Goal: Task Accomplishment & Management: Manage account settings

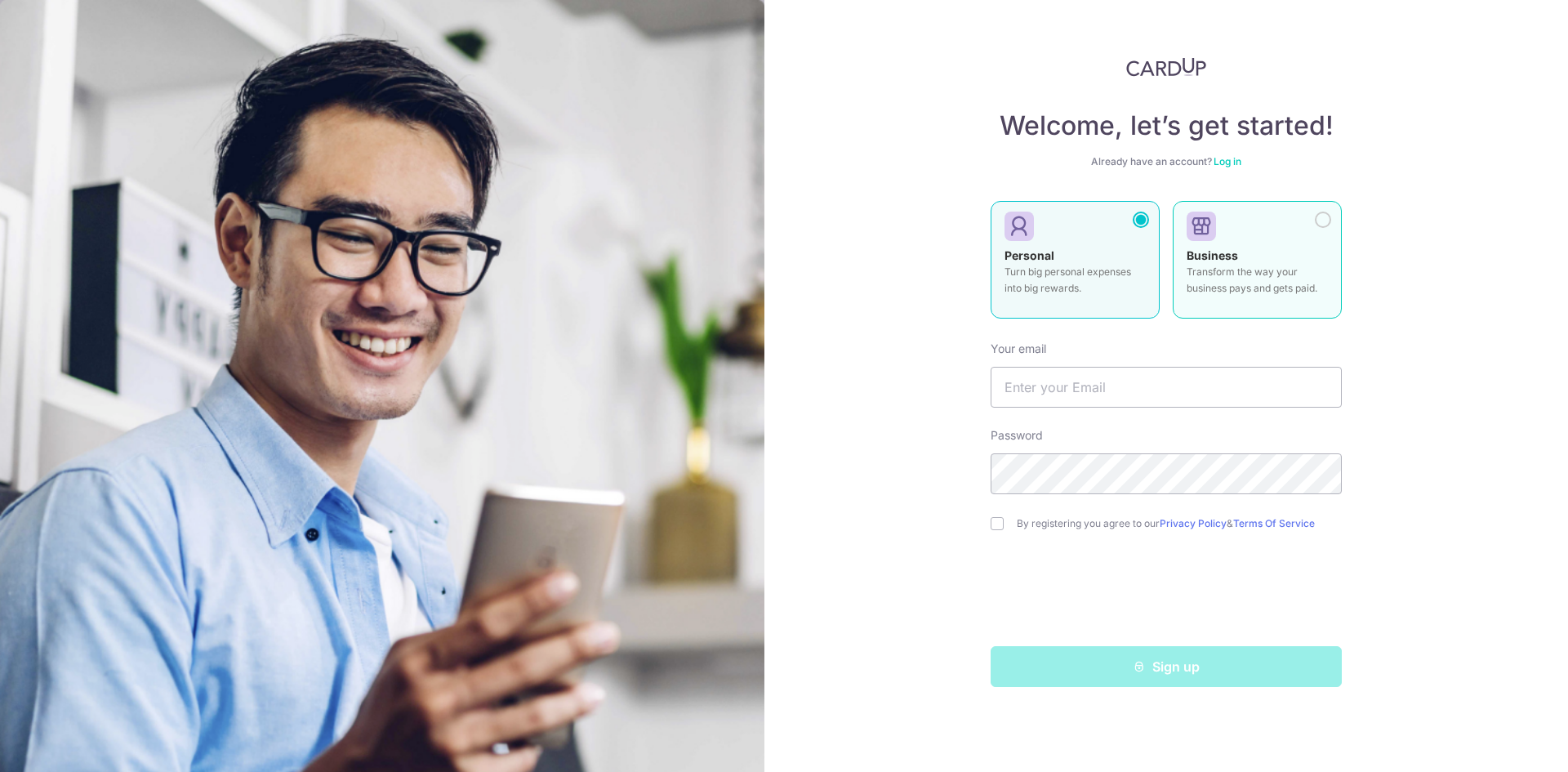
click at [1287, 253] on div "Business Transform the way your business pays and gets paid." at bounding box center [1257, 276] width 142 height 57
click at [1109, 255] on div "Personal Turn big personal expenses into big rewards." at bounding box center [1075, 276] width 142 height 57
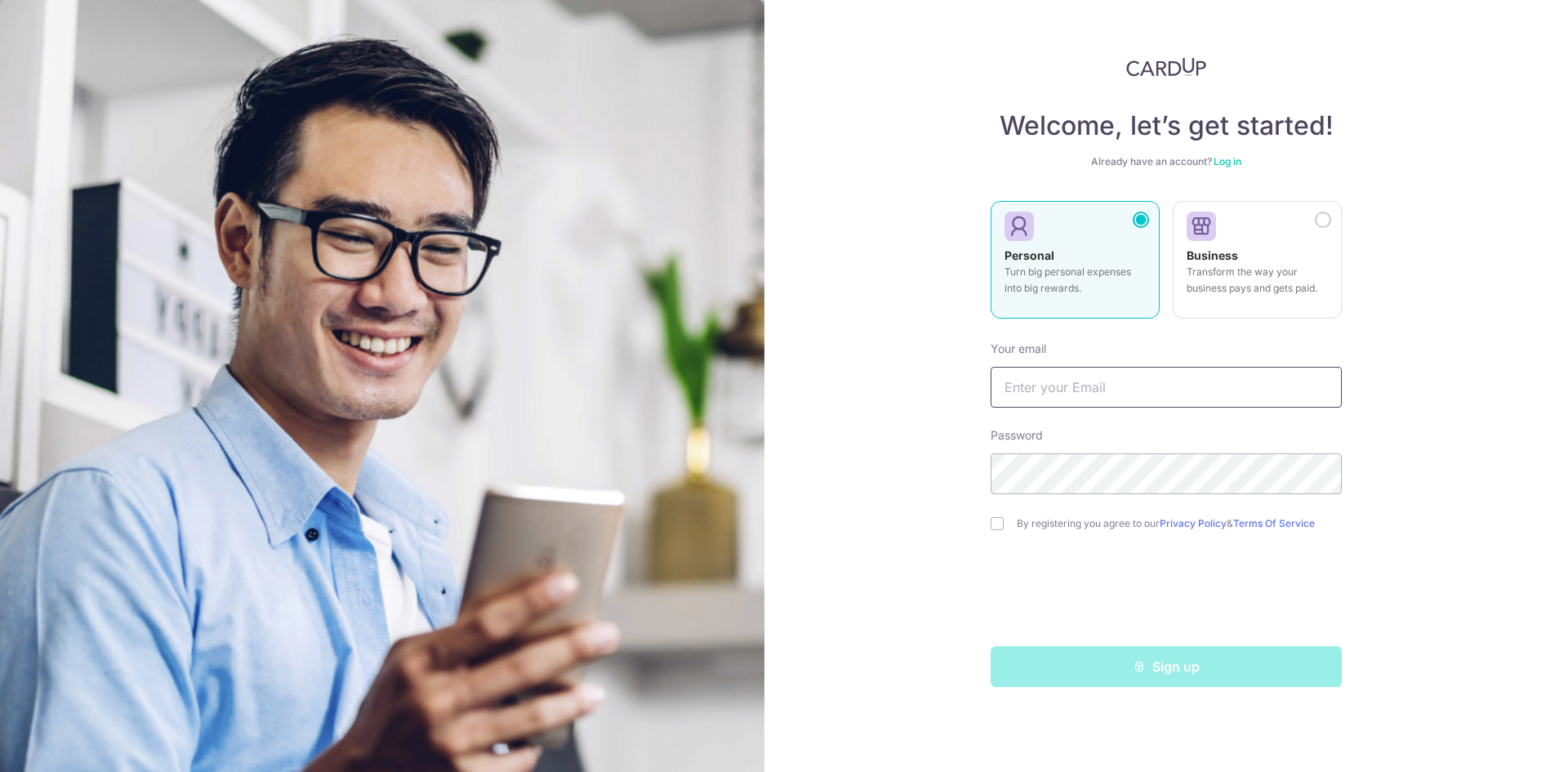
click at [1079, 393] on input "text" at bounding box center [1166, 387] width 351 height 41
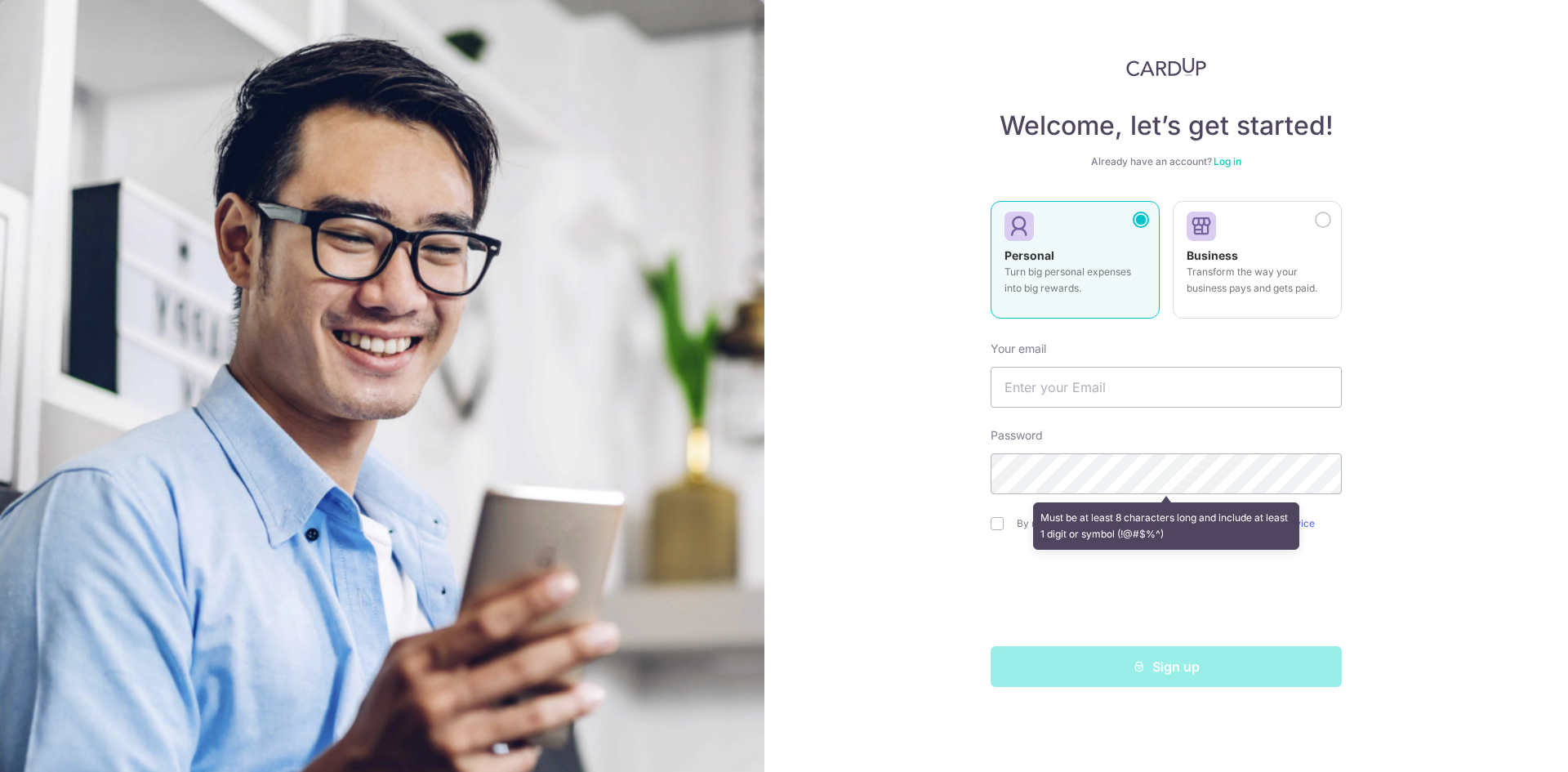
click at [1396, 438] on div "Welcome, let’s get started! Already have an account? Log in Personal Turn big p…" at bounding box center [1167, 386] width 804 height 772
click at [982, 565] on div "Welcome, let’s get started! Already have an account? Log in Personal Turn big p…" at bounding box center [1167, 386] width 804 height 772
click at [1066, 404] on input "text" at bounding box center [1166, 387] width 351 height 41
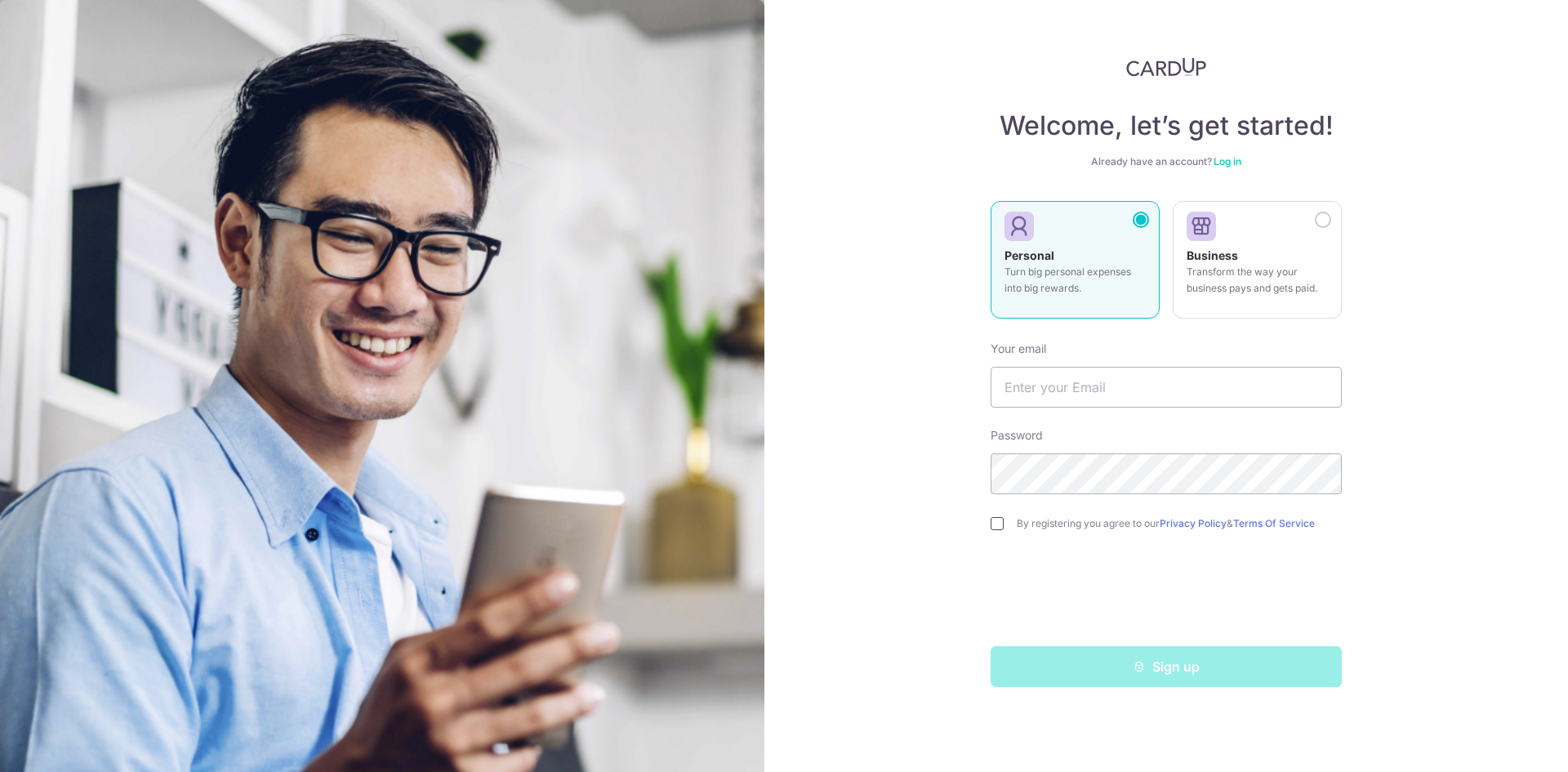
click at [1002, 526] on input "checkbox" at bounding box center [997, 523] width 13 height 13
checkbox input "true"
click at [1225, 161] on link "Log in" at bounding box center [1228, 161] width 28 height 12
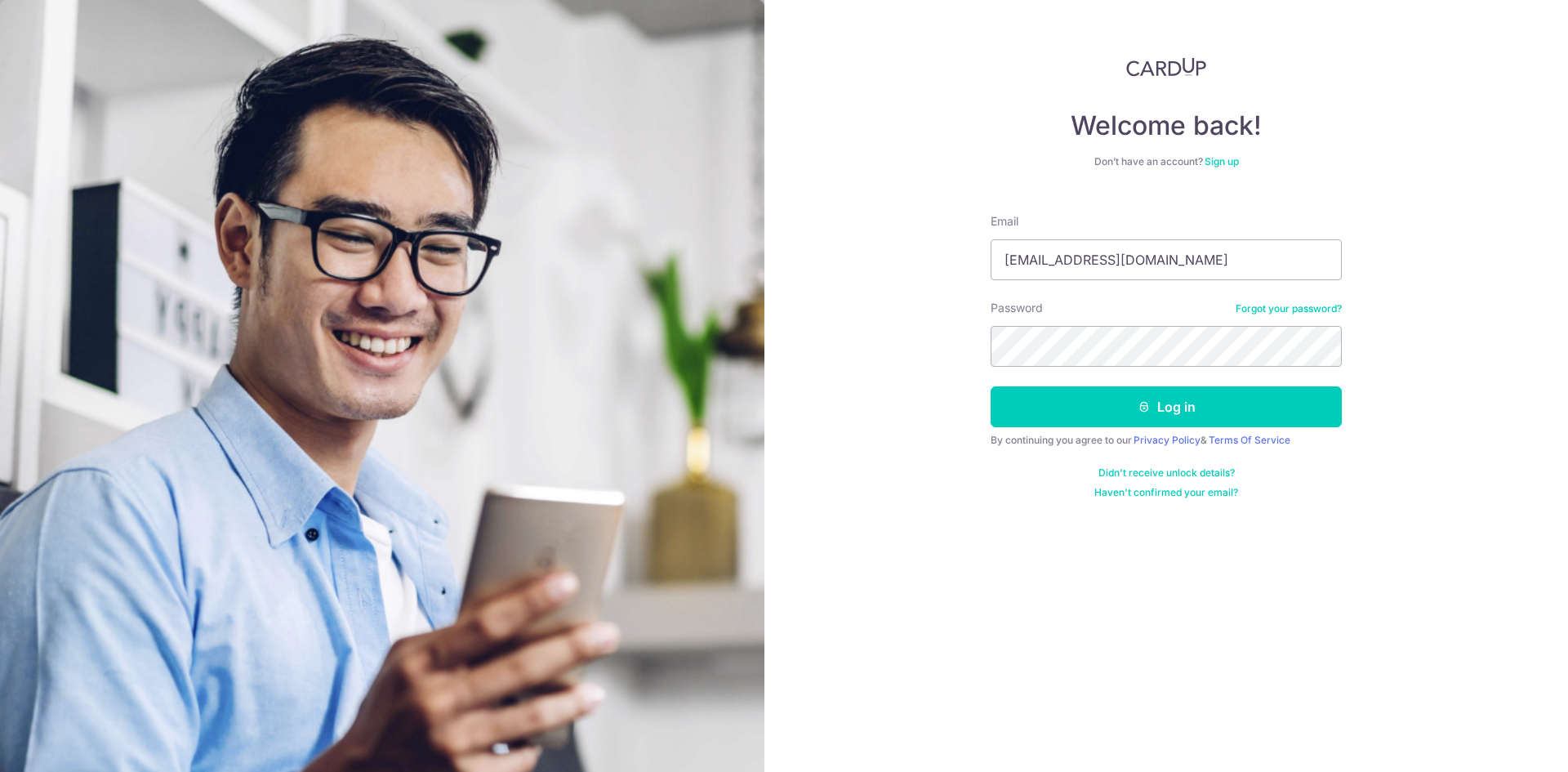
click at [1276, 312] on link "Forgot your password?" at bounding box center [1289, 308] width 106 height 13
click at [1418, 316] on div "Welcome back! Don’t have an account? Sign up Email xaviertang86@gmail.com Passw…" at bounding box center [1167, 386] width 804 height 772
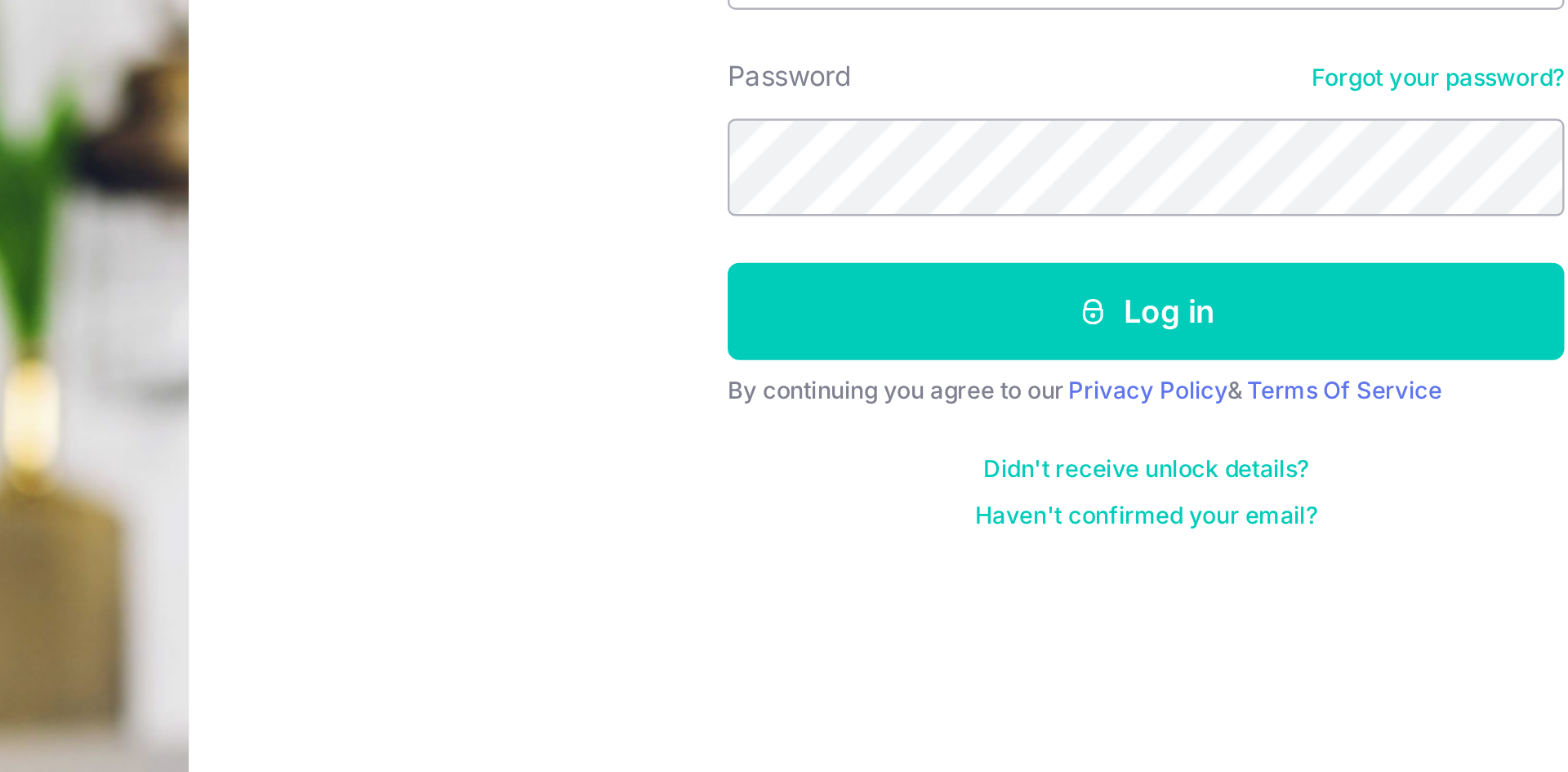
click at [1185, 476] on link "Didn't receive unlock details?" at bounding box center [1167, 472] width 137 height 13
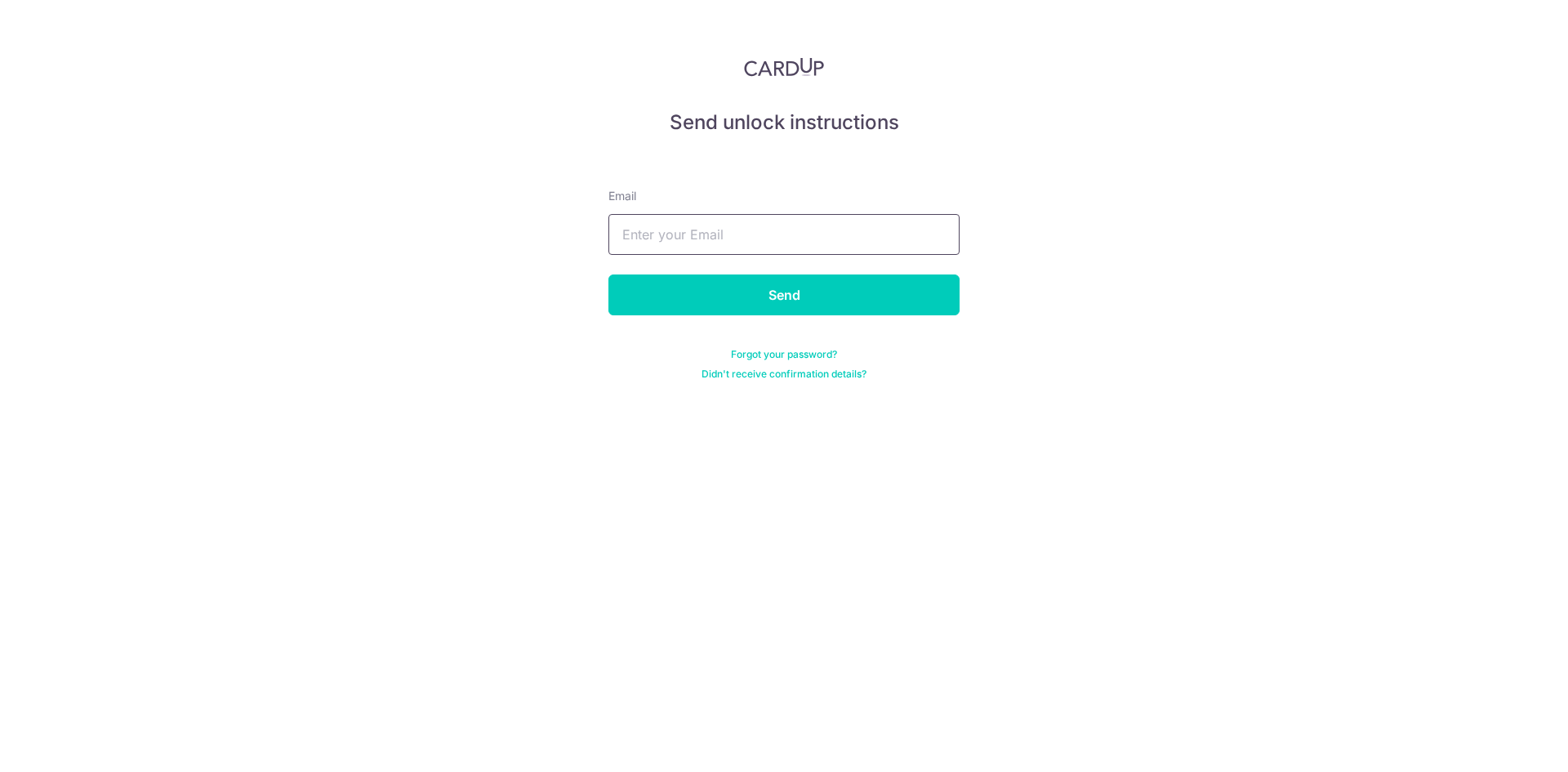
click at [683, 245] on input "text" at bounding box center [784, 235] width 351 height 41
click at [620, 373] on div "Forgot your password? Didn't receive confirmation details?" at bounding box center [784, 364] width 351 height 32
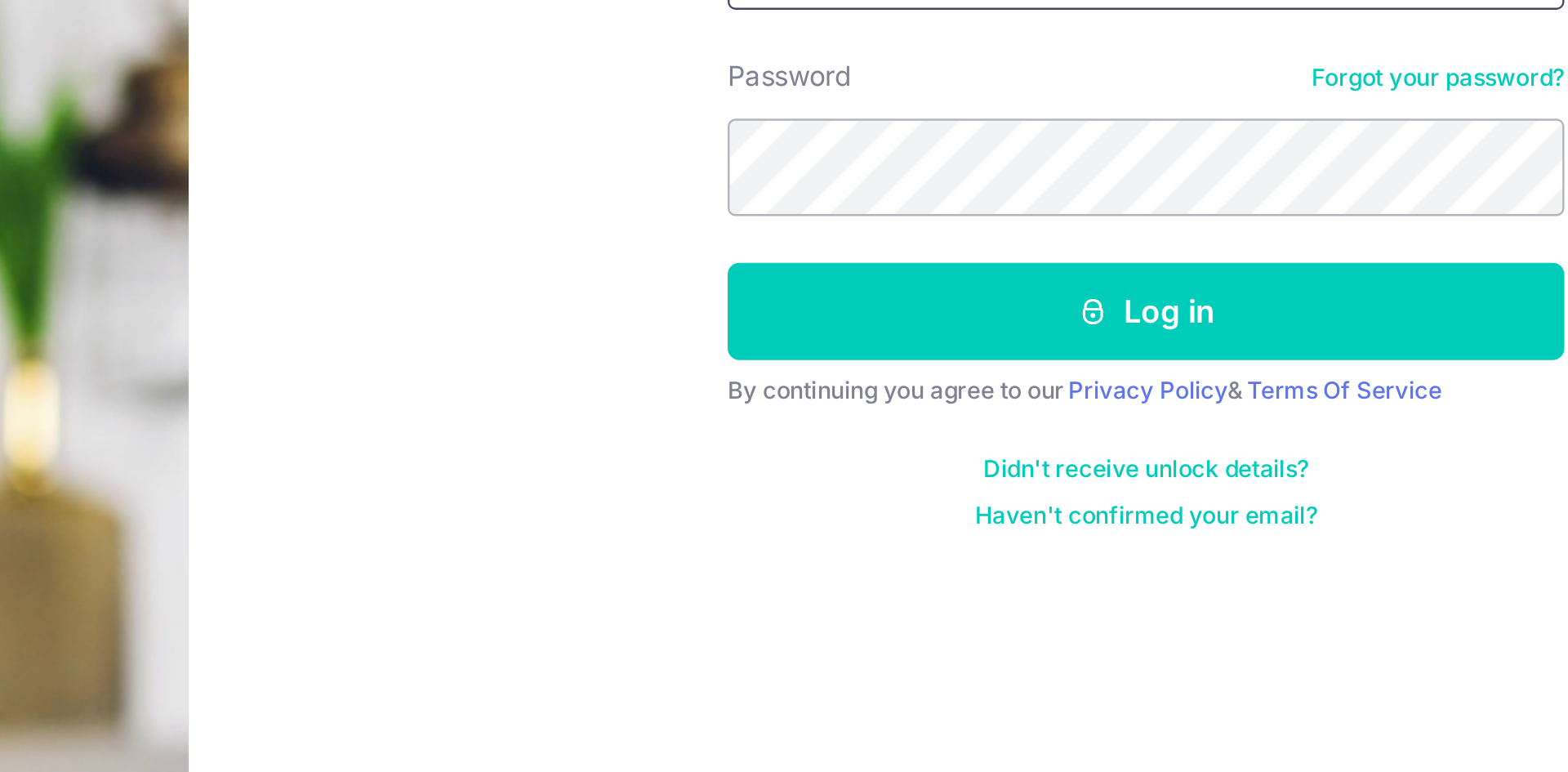
type input "xaviertang86@gmail.com"
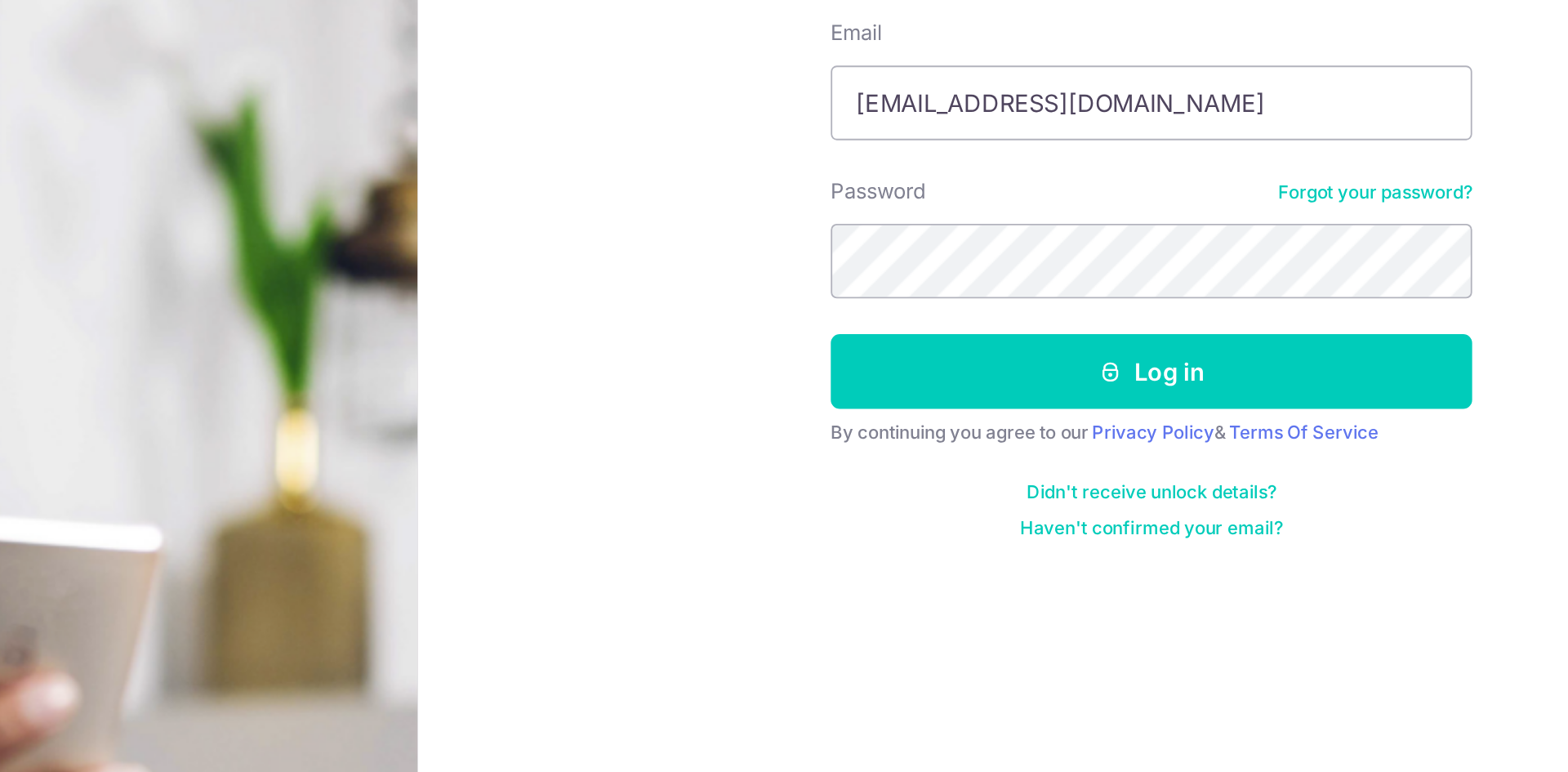
click at [1157, 493] on link "Haven't confirmed your email?" at bounding box center [1166, 492] width 144 height 13
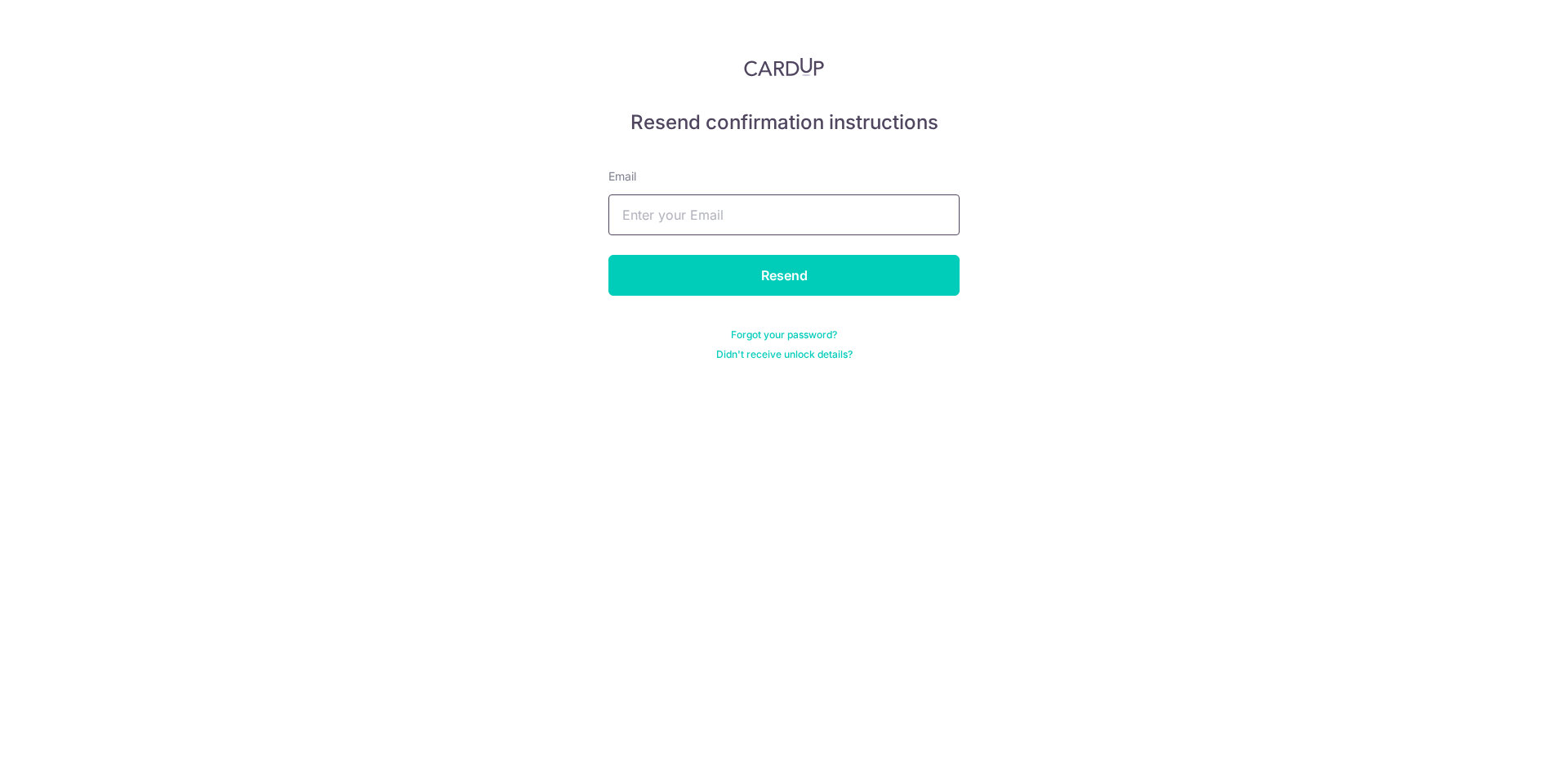
click at [678, 213] on input "text" at bounding box center [784, 215] width 351 height 41
click at [1166, 264] on div "Resend confirmation instructions Email Resend Forgot your password? Didn't rece…" at bounding box center [784, 386] width 1568 height 772
